Goal: Navigation & Orientation: Find specific page/section

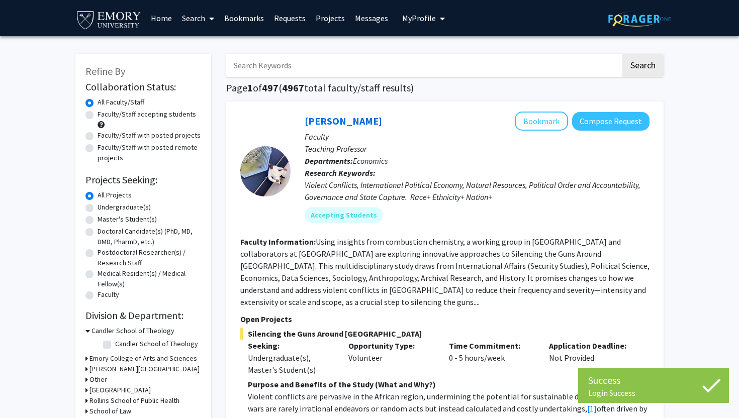
click at [428, 22] on span "My Profile" at bounding box center [419, 18] width 34 height 10
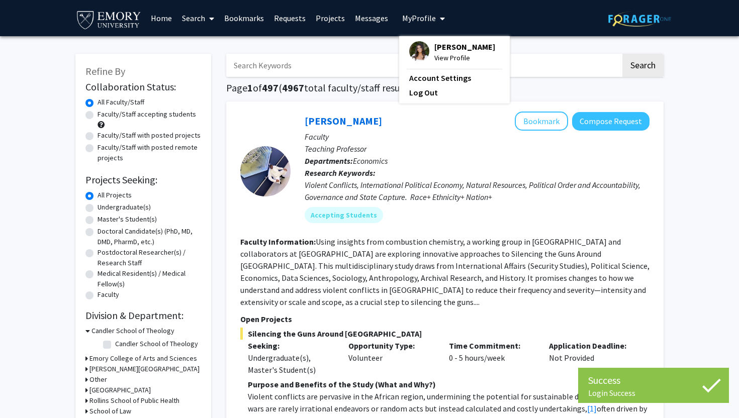
click at [435, 48] on span "[PERSON_NAME]" at bounding box center [465, 46] width 61 height 11
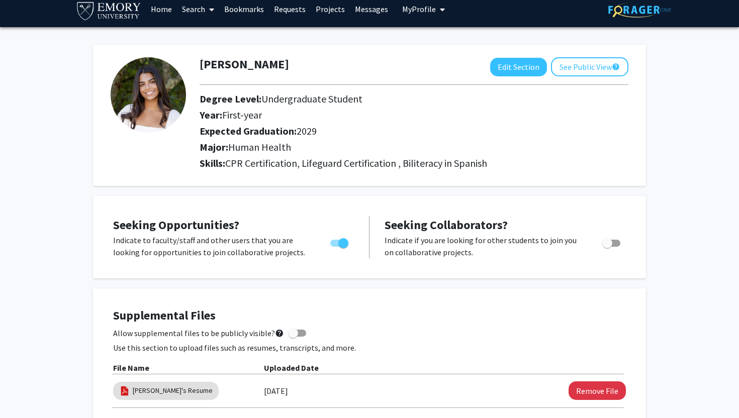
scroll to position [12, 0]
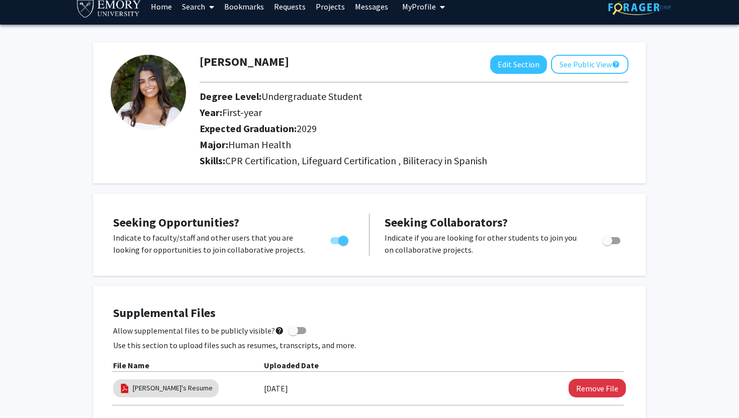
click at [163, 13] on link "Home" at bounding box center [161, 6] width 31 height 35
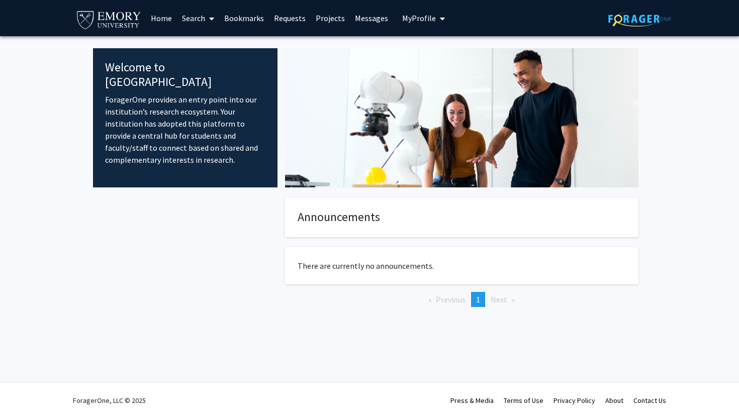
click at [160, 13] on link "Home" at bounding box center [161, 18] width 31 height 35
click at [159, 20] on link "Home" at bounding box center [161, 18] width 31 height 35
click at [159, 21] on link "Home" at bounding box center [161, 18] width 31 height 35
click at [201, 16] on link "Search" at bounding box center [198, 18] width 42 height 35
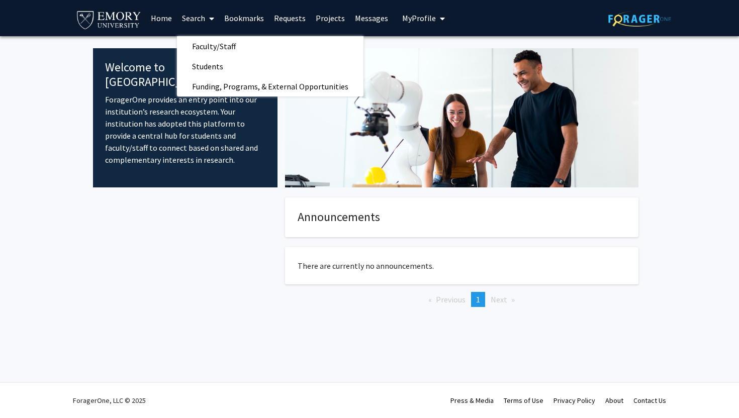
click at [327, 14] on link "Projects" at bounding box center [330, 18] width 39 height 35
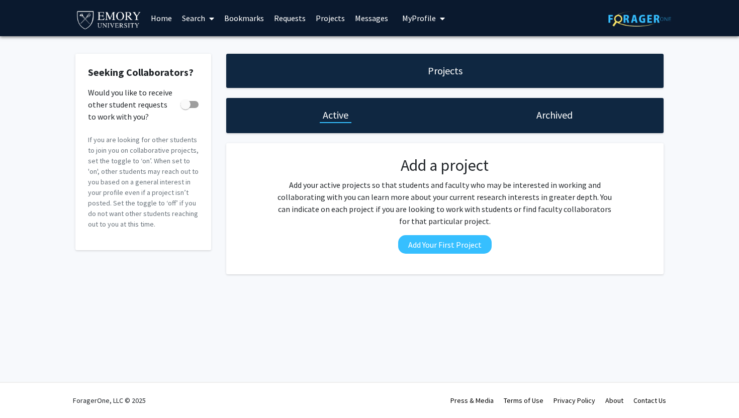
click at [152, 17] on link "Home" at bounding box center [161, 18] width 31 height 35
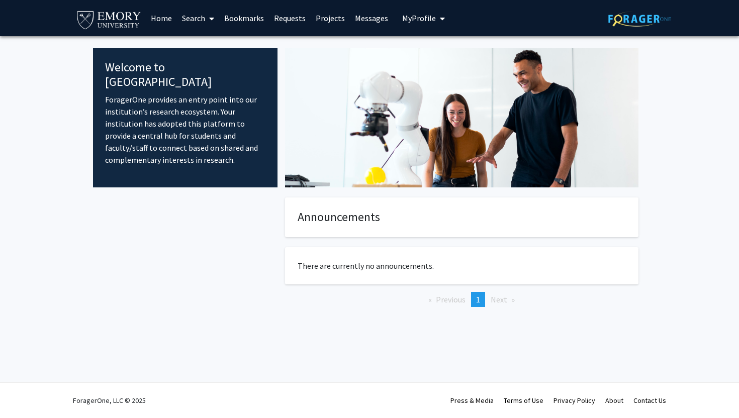
click at [157, 18] on link "Home" at bounding box center [161, 18] width 31 height 35
